Goal: Complete application form

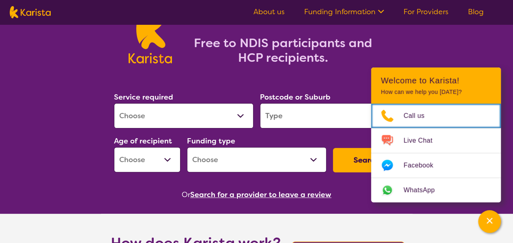
scroll to position [61, 0]
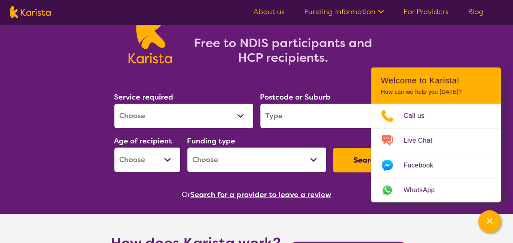
click at [230, 78] on section "Service required Allied Health Assistant Assessment ([MEDICAL_DATA] or [MEDICAL…" at bounding box center [257, 134] width 312 height 132
click at [424, 10] on link "For Providers" at bounding box center [426, 12] width 45 height 10
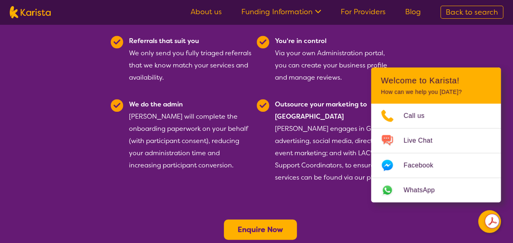
scroll to position [207, 0]
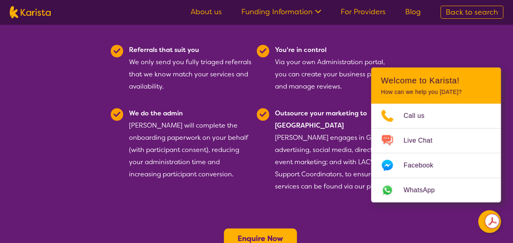
click at [262, 233] on b "Enquire Now" at bounding box center [260, 238] width 45 height 10
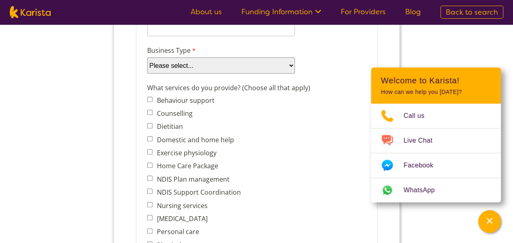
scroll to position [277, 0]
click at [170, 129] on label "Dietitian" at bounding box center [168, 127] width 28 height 9
click at [152, 129] on input "Dietitian" at bounding box center [149, 126] width 5 height 5
checkbox input "true"
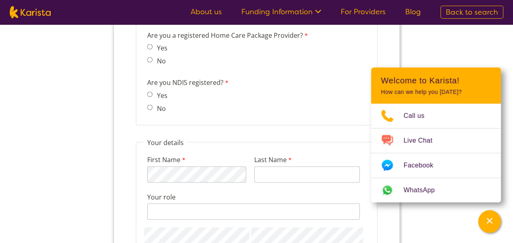
scroll to position [768, 0]
click at [165, 65] on div "Yes No" at bounding box center [159, 53] width 25 height 26
click at [156, 62] on label "No" at bounding box center [159, 58] width 11 height 9
click at [152, 60] on input "No" at bounding box center [149, 57] width 5 height 5
radio input "true"
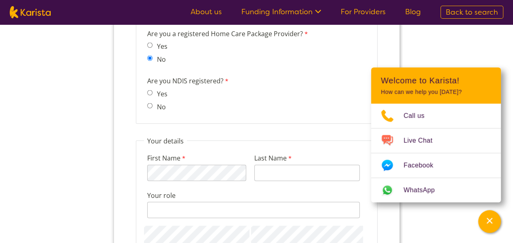
click at [159, 108] on label "No" at bounding box center [159, 106] width 11 height 9
click at [152, 108] on input "No" at bounding box center [149, 105] width 5 height 5
radio input "true"
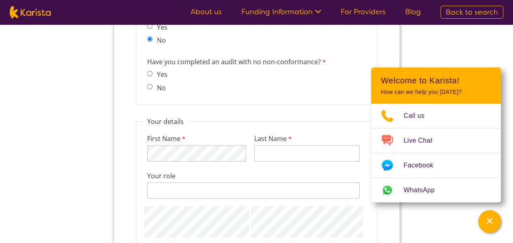
scroll to position [833, 0]
click at [151, 89] on span "No" at bounding box center [159, 87] width 25 height 11
click at [151, 86] on input "No" at bounding box center [149, 86] width 5 height 5
radio input "true"
click at [151, 72] on input "Yes" at bounding box center [149, 73] width 5 height 5
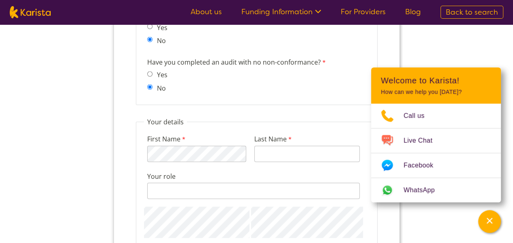
radio input "true"
click at [151, 89] on span "No" at bounding box center [159, 87] width 25 height 11
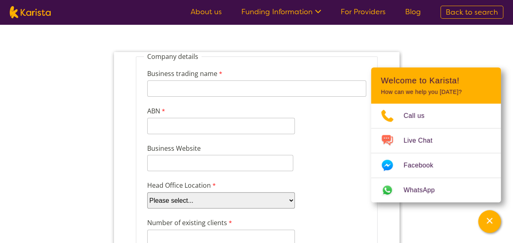
scroll to position [0, 0]
